Goal: Information Seeking & Learning: Learn about a topic

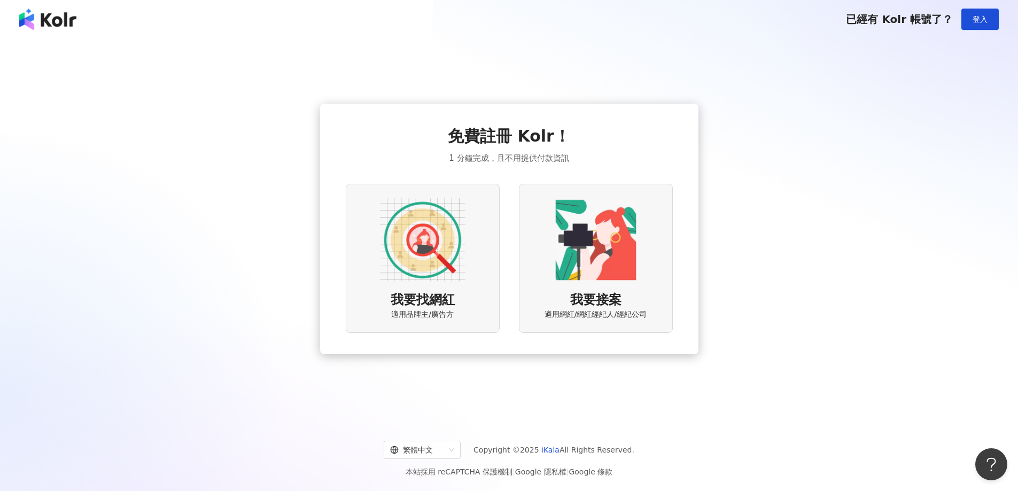
click at [451, 232] on img at bounding box center [422, 239] width 85 height 85
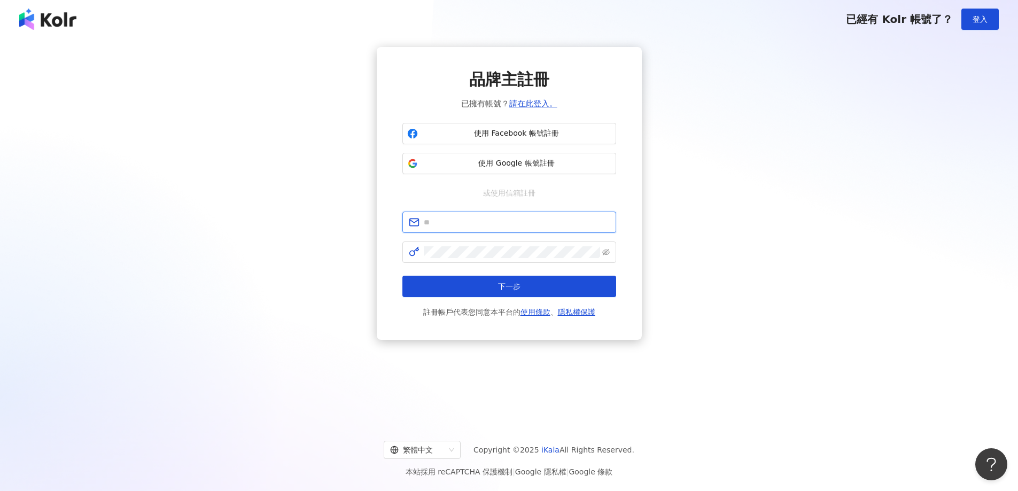
type input "**********"
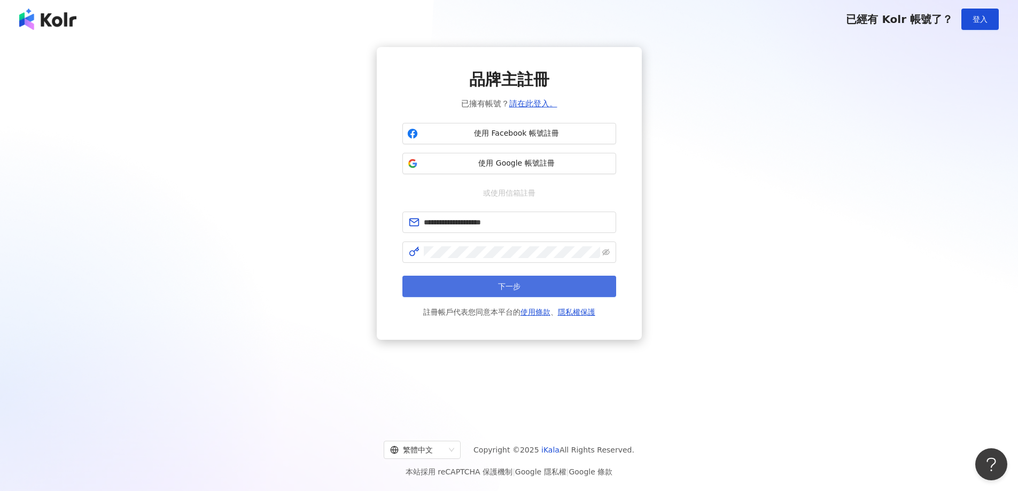
click at [584, 286] on button "下一步" at bounding box center [509, 286] width 214 height 21
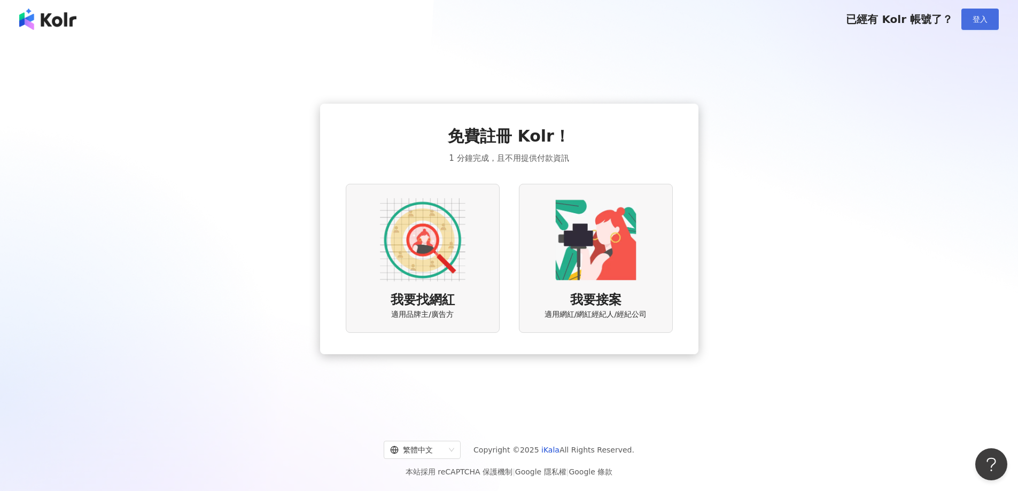
click at [974, 20] on span "登入" at bounding box center [979, 19] width 15 height 9
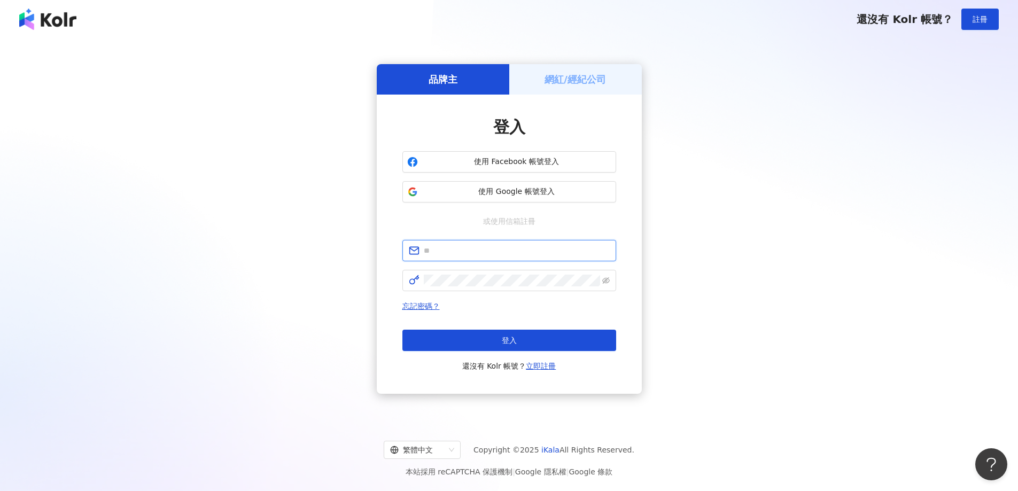
type input "**********"
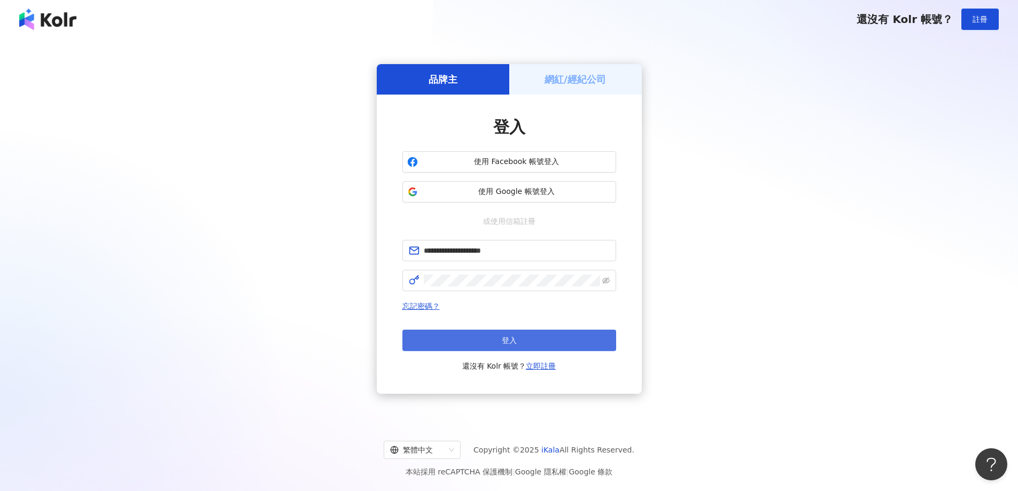
click at [562, 341] on button "登入" at bounding box center [509, 340] width 214 height 21
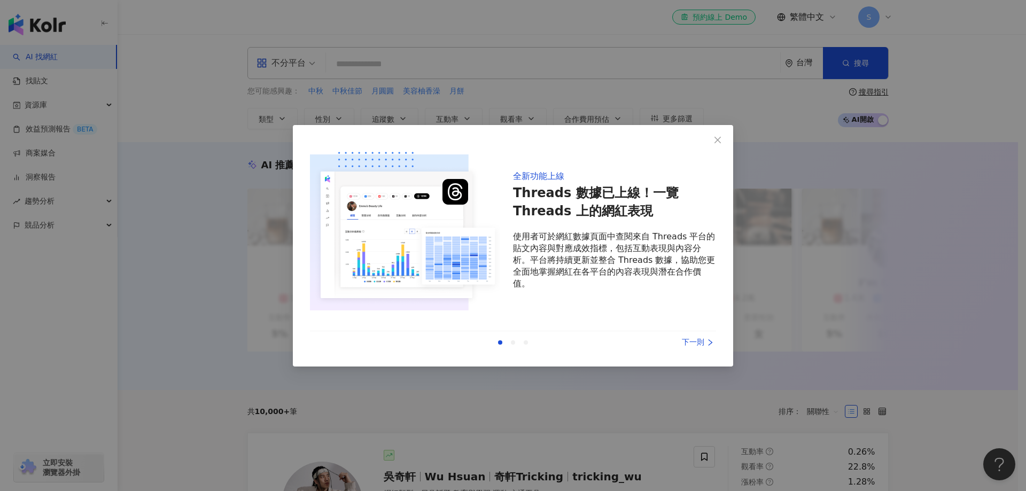
click at [695, 345] on div "下一則" at bounding box center [676, 343] width 80 height 12
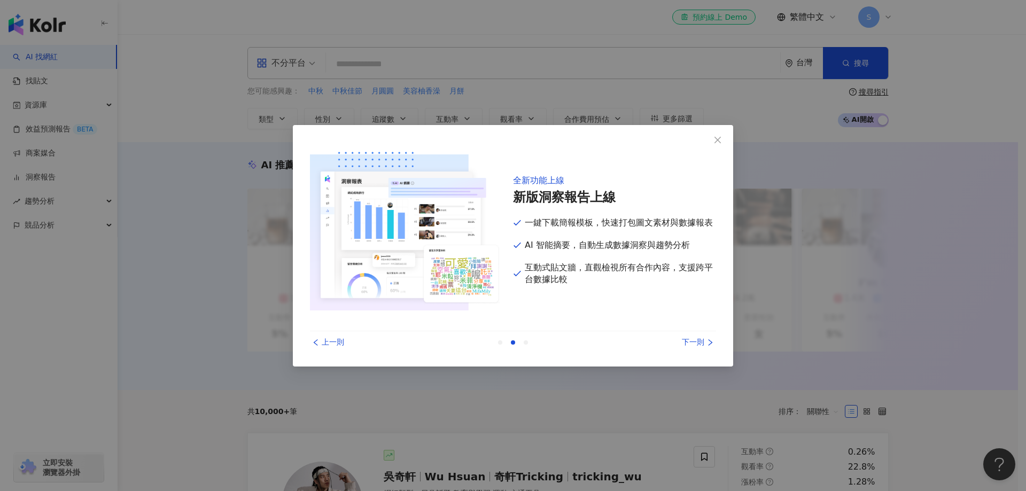
click at [695, 345] on div "下一則" at bounding box center [676, 343] width 80 height 12
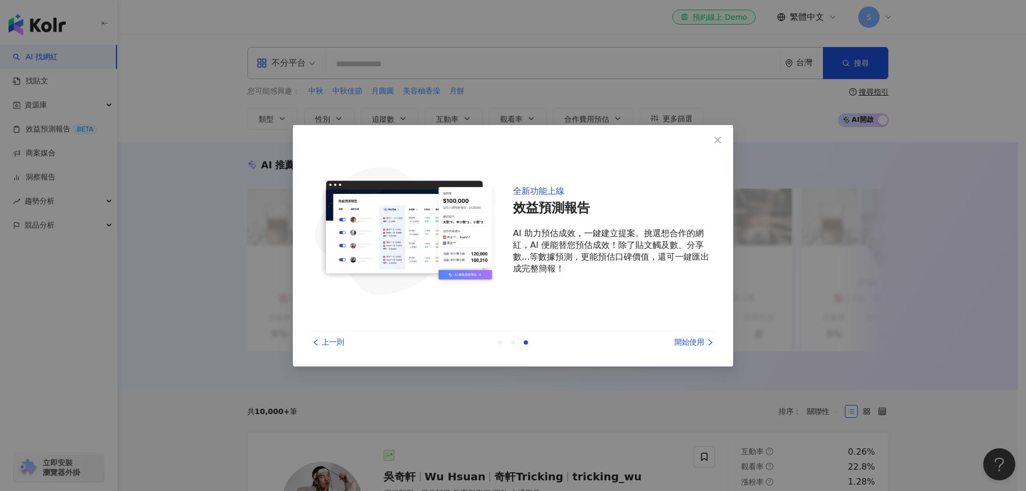
click at [695, 345] on div "開始使用" at bounding box center [676, 343] width 80 height 12
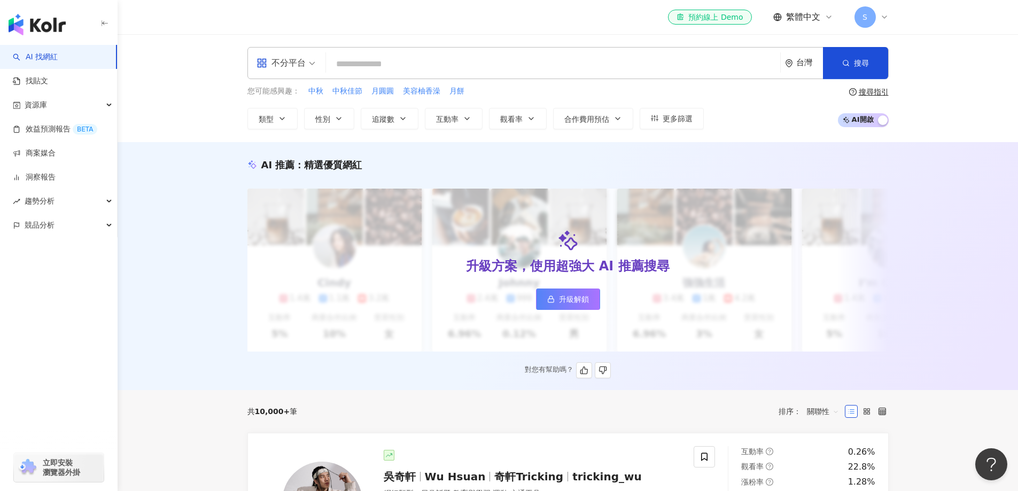
click at [688, 340] on div "升級方案，使用超強大 AI 推薦搜尋 升級解鎖" at bounding box center [567, 270] width 641 height 163
click at [361, 63] on input "search" at bounding box center [553, 64] width 446 height 20
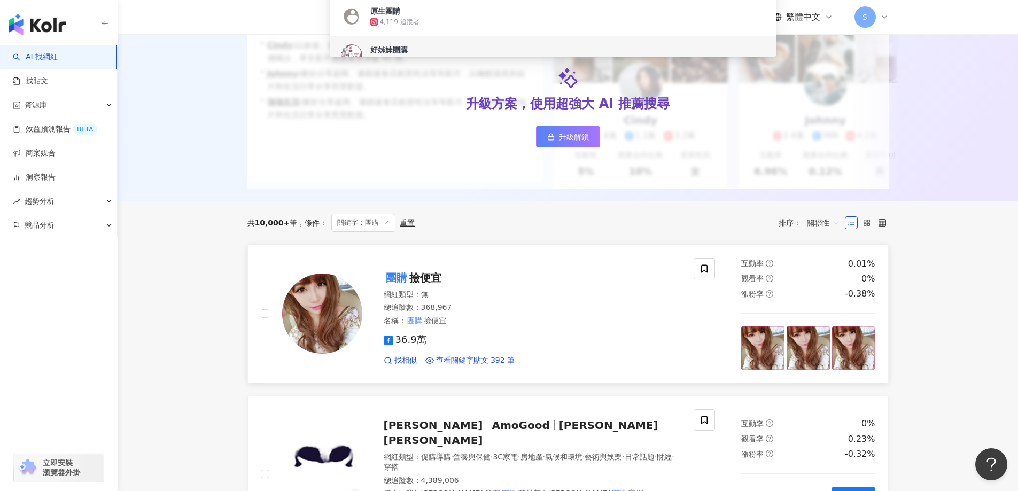
scroll to position [160, 0]
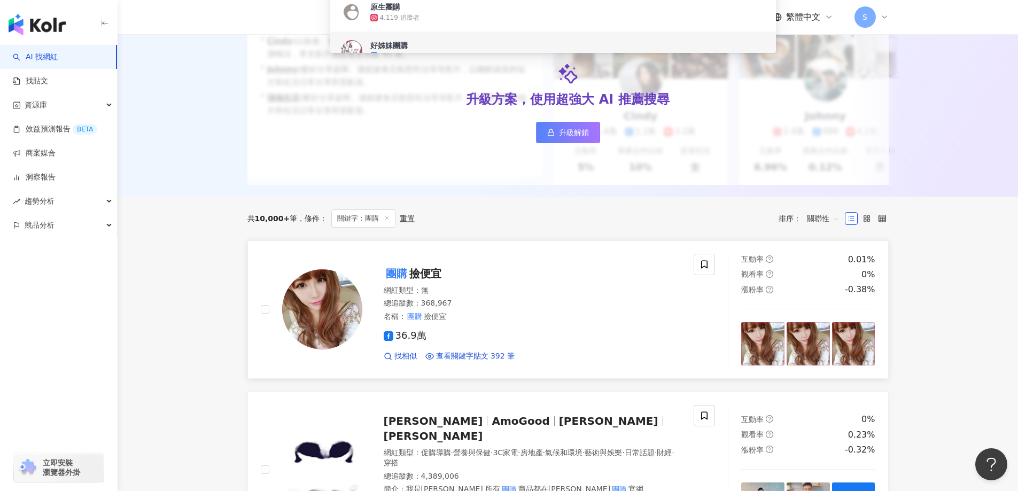
type input "**"
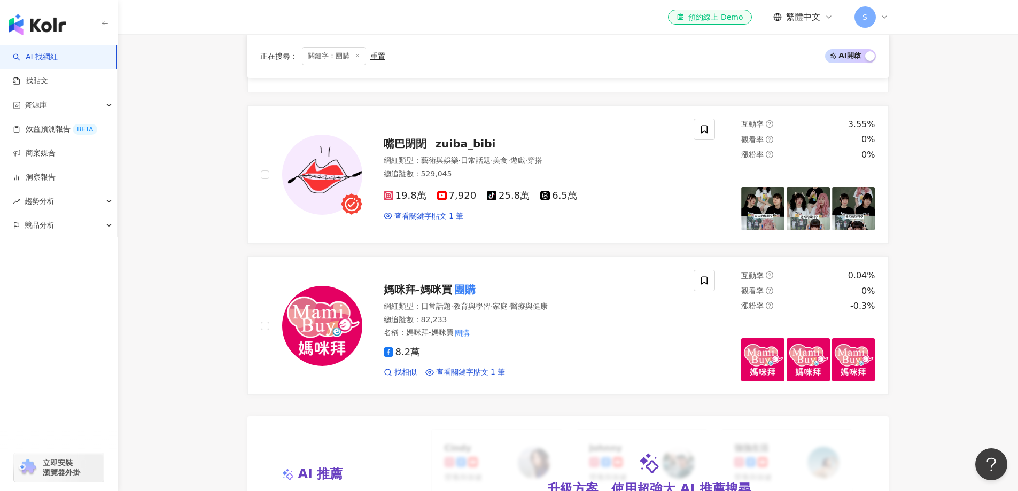
scroll to position [0, 0]
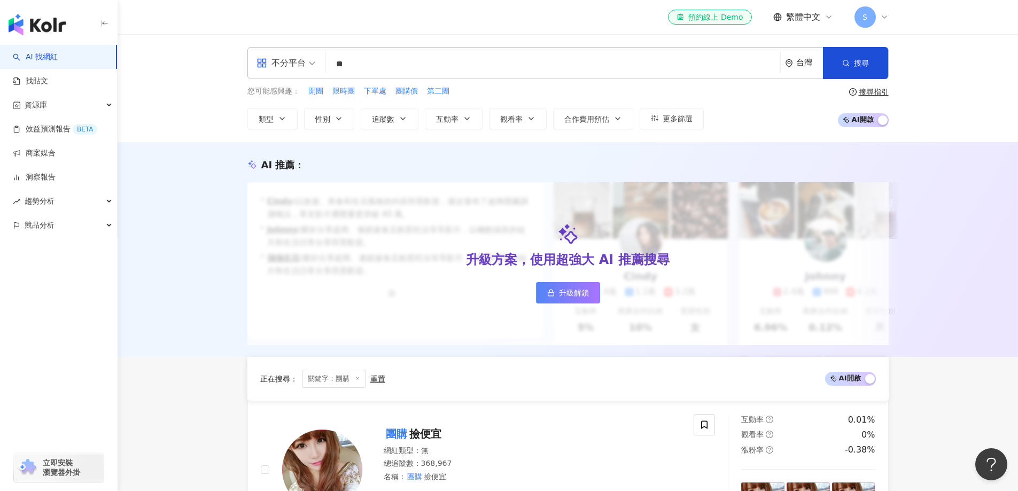
click at [378, 60] on input "**" at bounding box center [553, 64] width 446 height 20
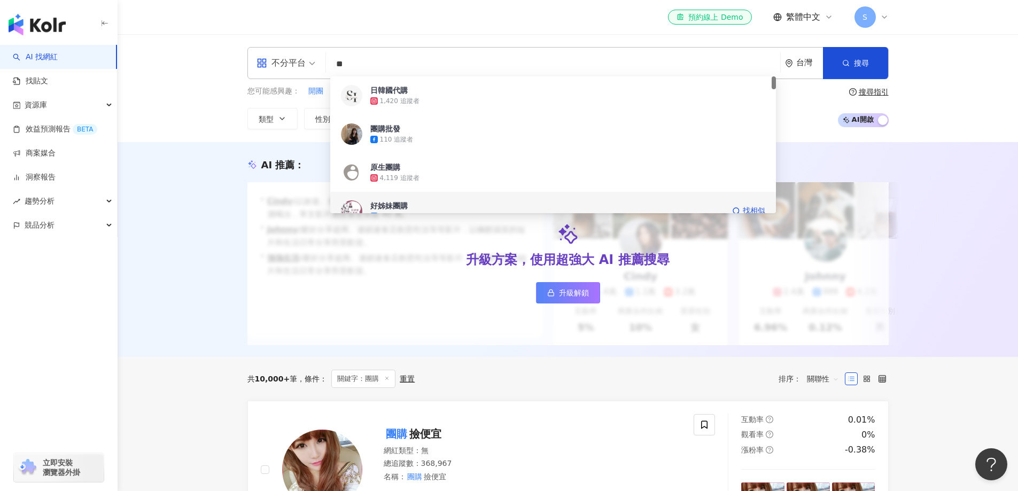
click at [435, 200] on span "好姊妹團購" at bounding box center [547, 205] width 354 height 11
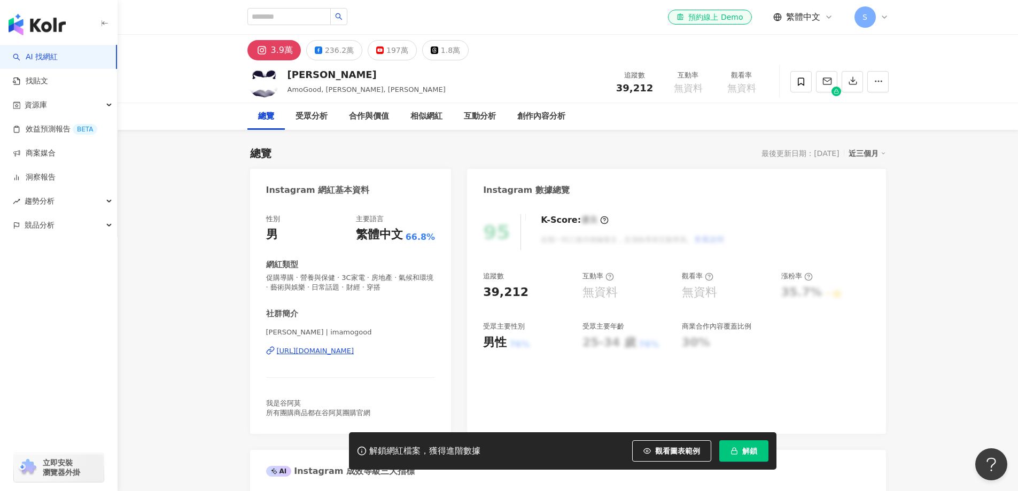
drag, startPoint x: 266, startPoint y: 189, endPoint x: 416, endPoint y: 355, distance: 223.6
click at [416, 355] on div "Instagram 網紅基本資料 性別 男 主要語言 繁體中文 66.8% 網紅類型 促購導購 · 營養與保健 · 3C家電 · 房地產 · 氣候和環境 · …" at bounding box center [350, 301] width 201 height 265
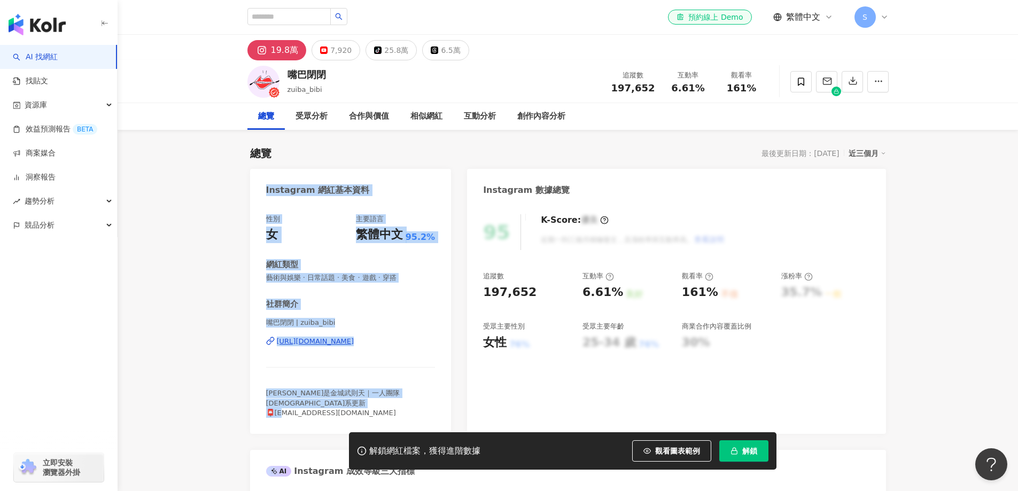
drag, startPoint x: 263, startPoint y: 185, endPoint x: 440, endPoint y: 405, distance: 282.3
click at [440, 405] on div "Instagram 網紅基本資料 性別 女 主要語言 繁體中文 95.2% 網紅類型 藝術與娛樂 · 日常話題 · 美食 · 遊戲 · 穿搭 社群簡介 嘴巴閉…" at bounding box center [350, 301] width 201 height 265
copy div "Instagram 網紅基本資料 性別 女 主要語言 繁體中文 95.2% 網紅類型 藝術與娛樂 · 日常話題 · 美食 · 遊戲 · 穿搭 社群簡介 嘴巴閉…"
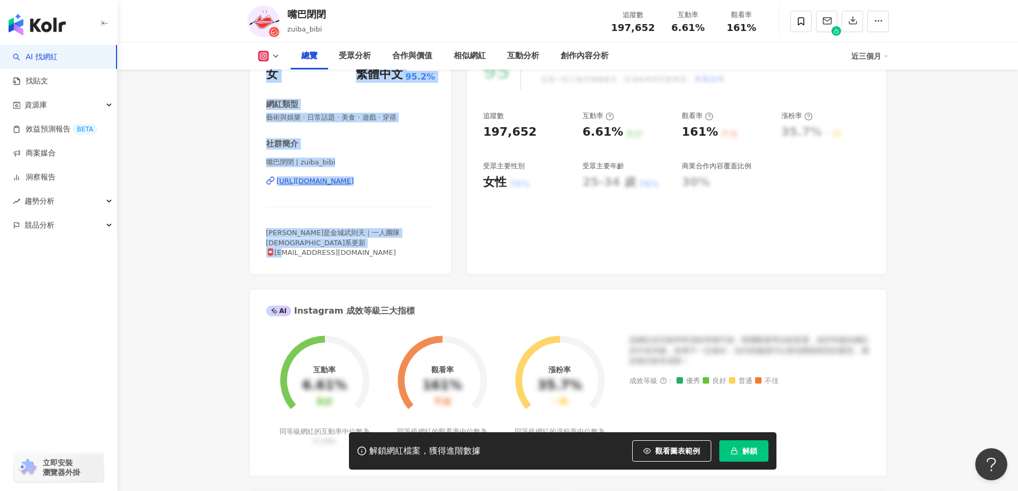
drag, startPoint x: 208, startPoint y: 158, endPoint x: 599, endPoint y: 160, distance: 391.1
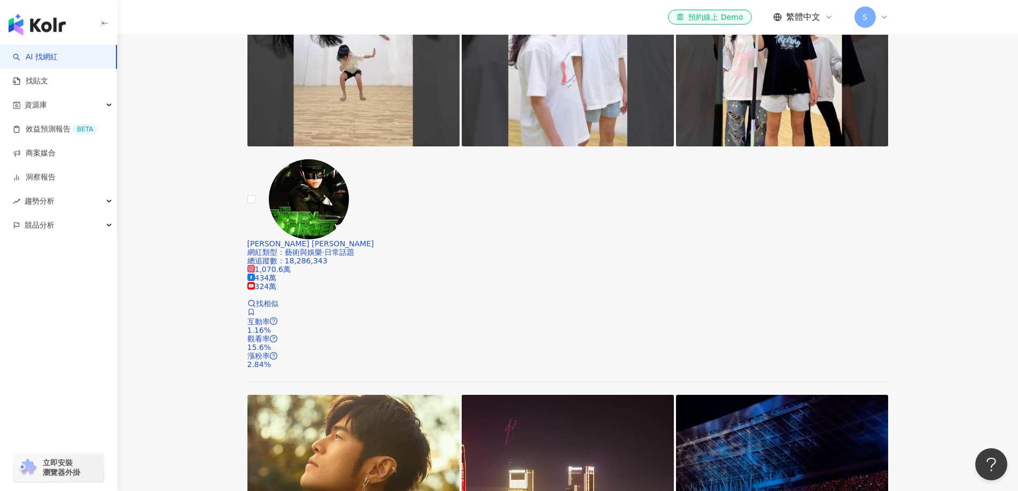
scroll to position [691, 0]
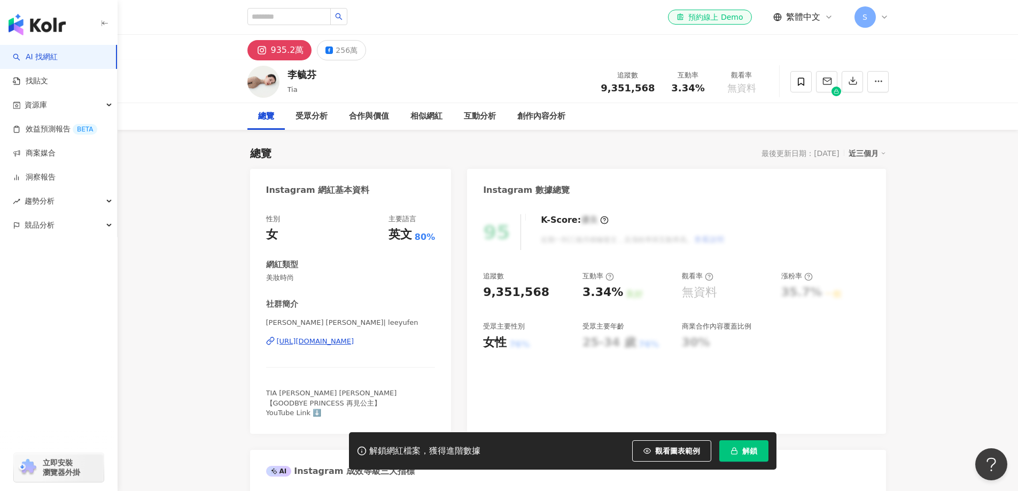
click at [295, 225] on div "性別 女 主要語言 英文 80%" at bounding box center [350, 228] width 169 height 29
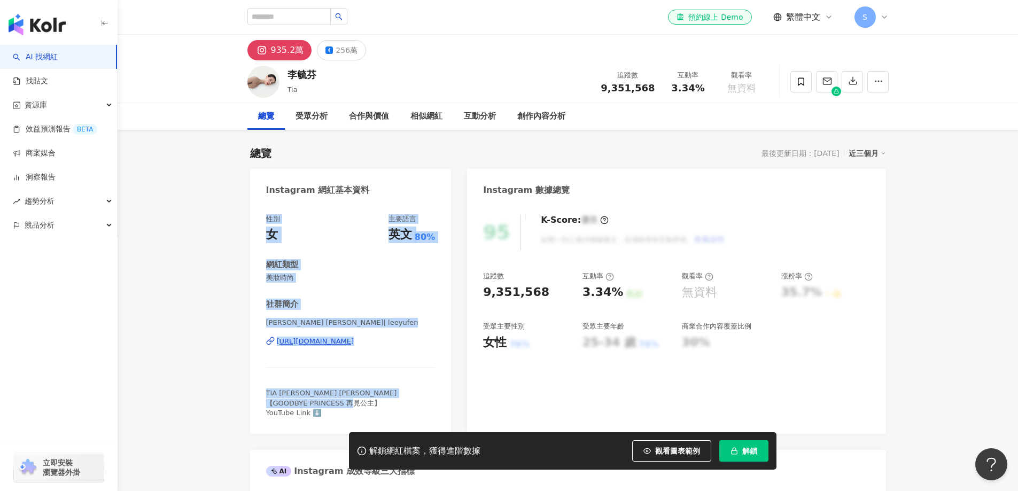
drag, startPoint x: 313, startPoint y: 225, endPoint x: 437, endPoint y: 424, distance: 233.8
click at [437, 424] on div "性別 女 主要語言 英文 80% 網紅類型 美妝時尚 社群簡介 Tia Lee 李毓芬 | leeyufen https://www.instagram.co…" at bounding box center [350, 319] width 201 height 230
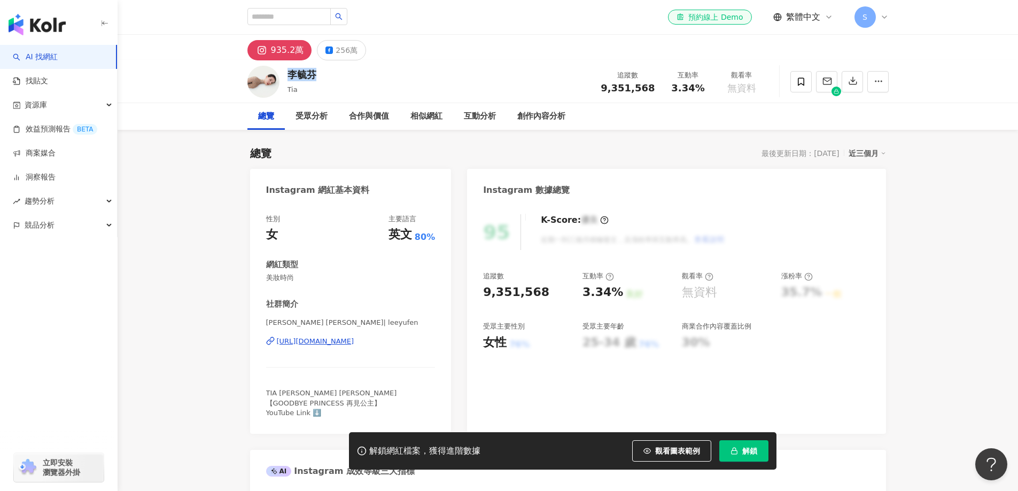
drag, startPoint x: 322, startPoint y: 74, endPoint x: 287, endPoint y: 71, distance: 34.8
click at [287, 71] on div "李毓芬 Tia 追蹤數 9,351,568 互動率 3.34% 觀看率 無資料" at bounding box center [568, 81] width 684 height 42
copy div "李毓芬"
click at [380, 50] on div "935.2萬 256萬" at bounding box center [568, 48] width 684 height 26
click at [381, 116] on div "合作與價值" at bounding box center [369, 116] width 40 height 13
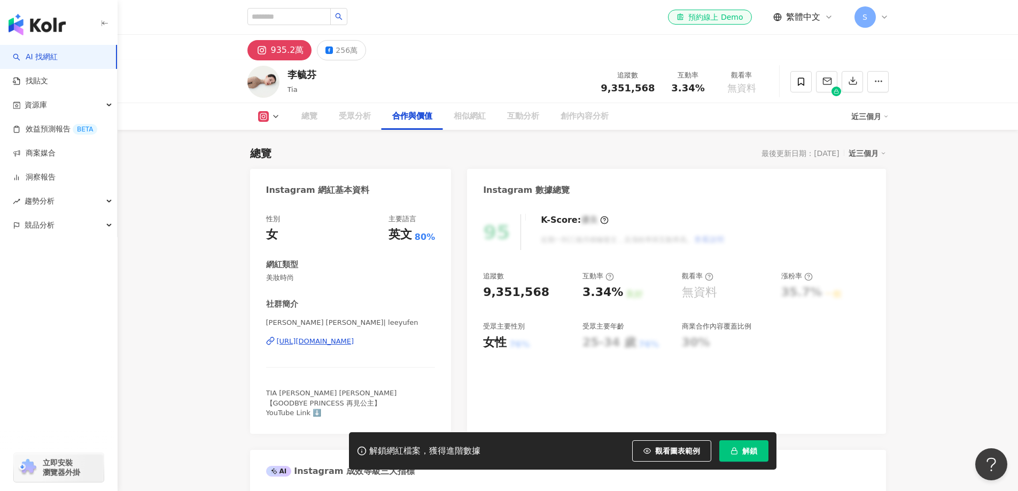
scroll to position [1428, 0]
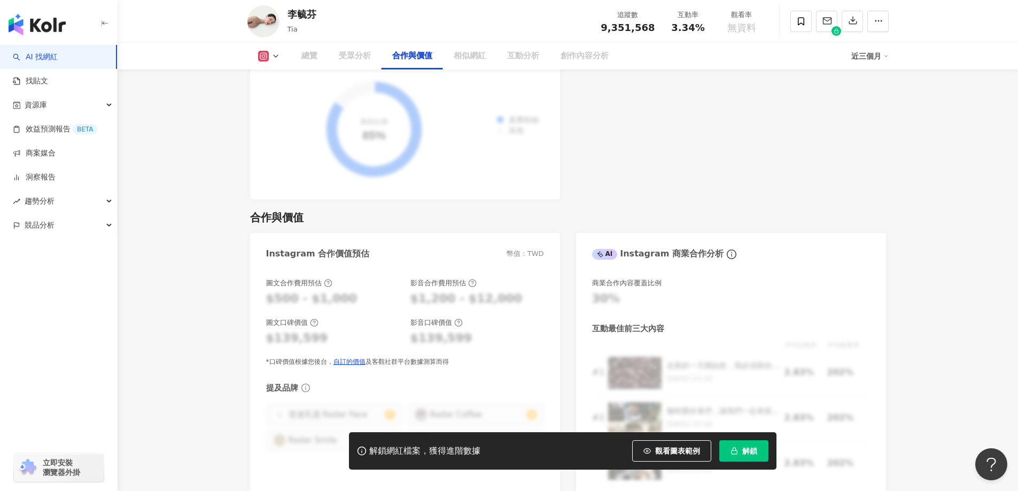
click at [435, 55] on div "合作與價值" at bounding box center [411, 56] width 61 height 27
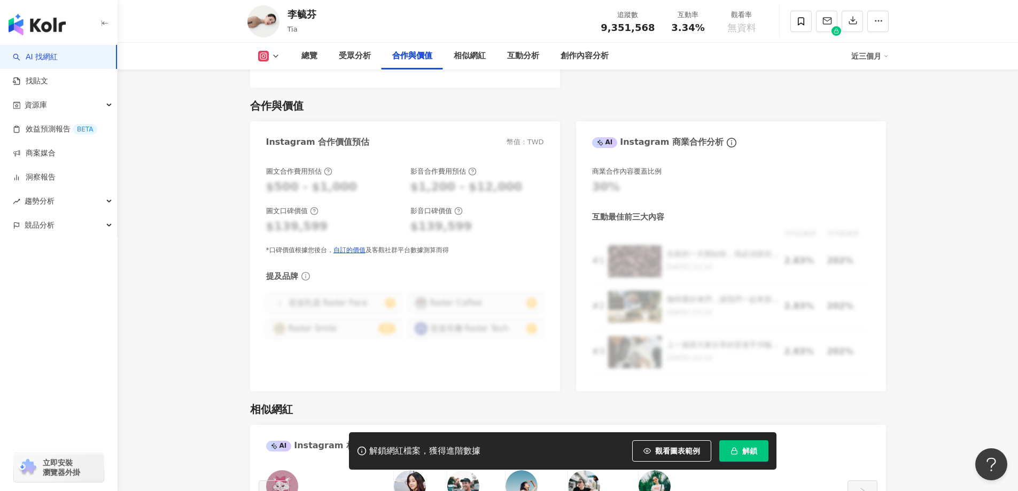
scroll to position [1588, 0]
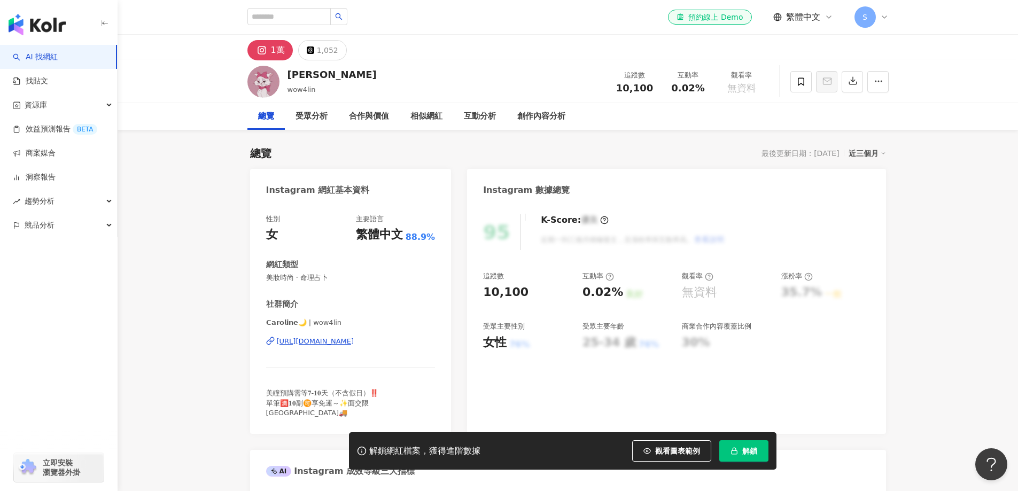
drag, startPoint x: 265, startPoint y: 190, endPoint x: 419, endPoint y: 345, distance: 218.4
click at [419, 345] on div "Instagram 網紅基本資料 性別 女 主要語言 繁體中文 88.9% 網紅類型 美妝時尚 · 命理占卜 社群簡介 𝗖𝗮𝗿𝗼𝗹𝗶𝗻𝗲🌙 | wow4lin…" at bounding box center [350, 301] width 201 height 265
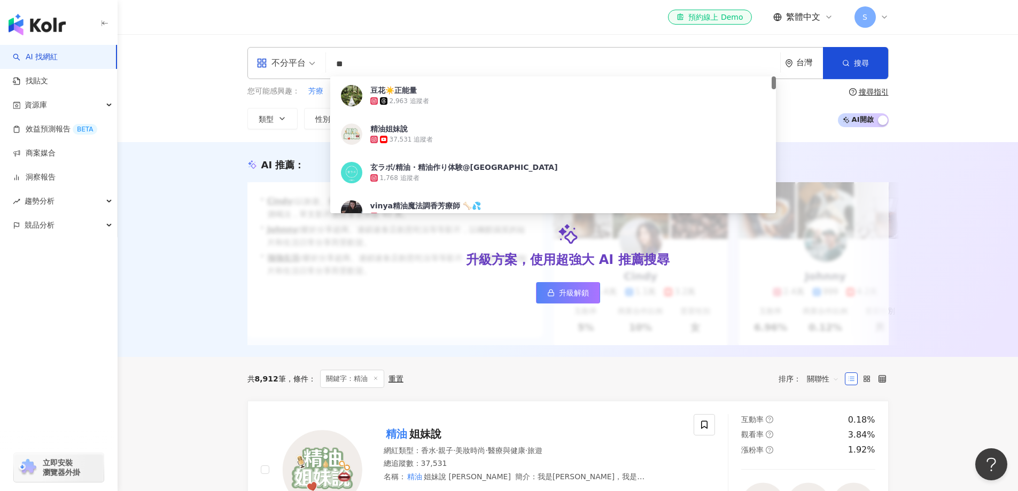
type input "**"
click at [864, 69] on button "搜尋" at bounding box center [855, 63] width 65 height 32
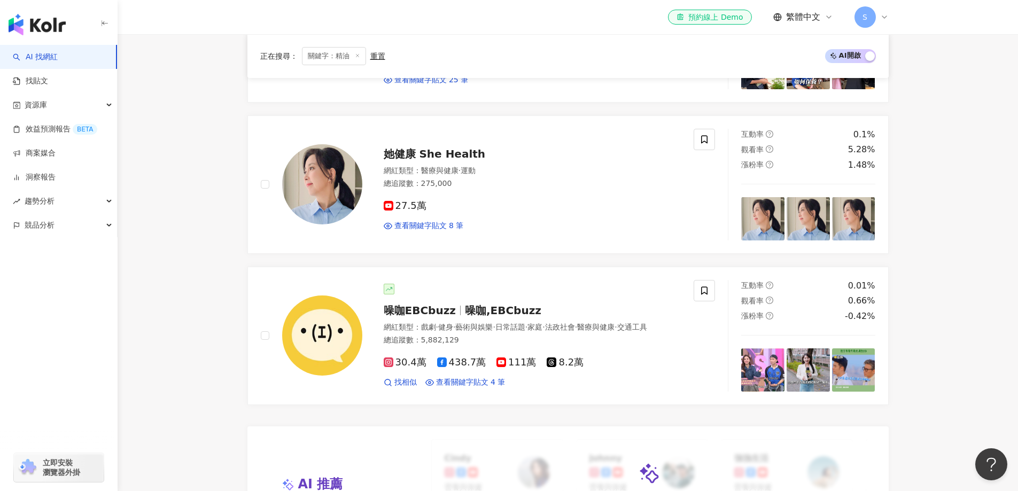
scroll to position [801, 0]
